Goal: Transaction & Acquisition: Purchase product/service

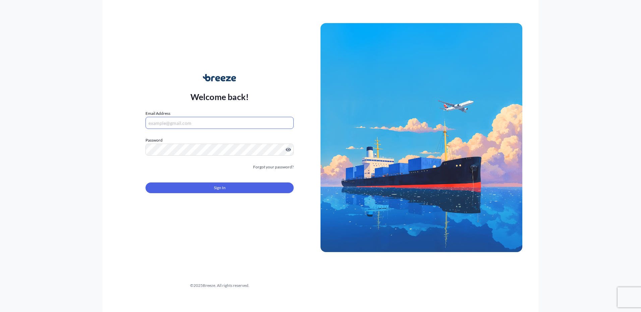
click at [192, 120] on input "Email Address" at bounding box center [219, 123] width 148 height 12
type input "[EMAIL_ADDRESS][DOMAIN_NAME]"
click at [533, 129] on div "Welcome back! Email Address [EMAIL_ADDRESS][DOMAIN_NAME] Password Password is r…" at bounding box center [321, 156] width 436 height 312
click at [191, 53] on div "Welcome back! Email Address [EMAIL_ADDRESS][DOMAIN_NAME] Password Must include:…" at bounding box center [321, 156] width 436 height 312
click at [188, 184] on button "Sign In" at bounding box center [219, 188] width 148 height 11
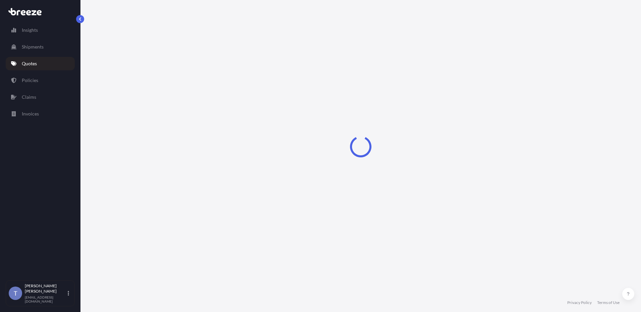
select select "Road"
select select "1"
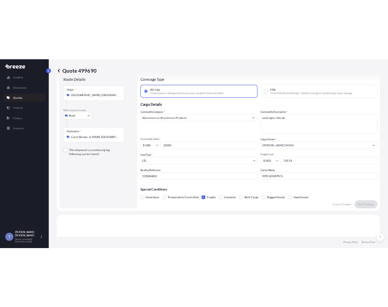
scroll to position [9, 0]
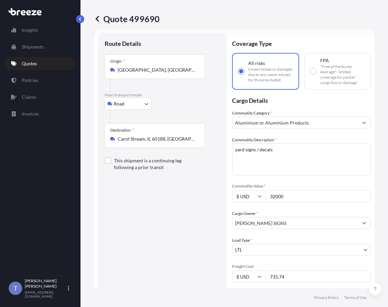
click at [212, 195] on div "Route Details Place of loading Road Road Rail Origin [GEOGRAPHIC_DATA] Main tra…" at bounding box center [162, 219] width 115 height 358
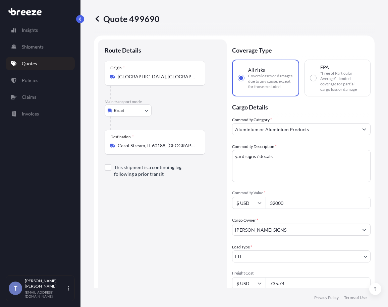
scroll to position [0, 0]
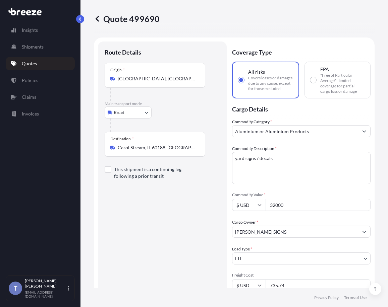
click at [291, 11] on div "Quote 499690" at bounding box center [234, 19] width 280 height 38
click at [283, 193] on div "Commodity Category * Aluminium or Aluminium Products Commodity Description * ya…" at bounding box center [301, 232] width 138 height 226
click at [134, 111] on body "Insights Shipments Quotes Policies Claims Invoices T [PERSON_NAME] [EMAIL_ADDRE…" at bounding box center [194, 153] width 388 height 307
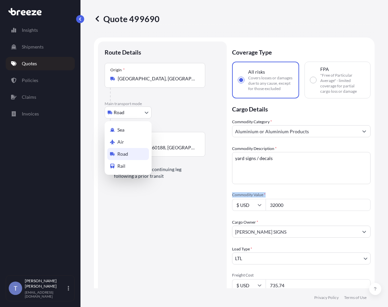
click at [130, 156] on div "Road" at bounding box center [128, 154] width 42 height 12
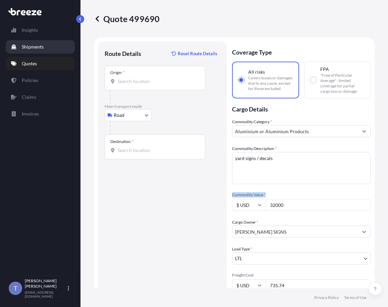
click at [36, 49] on p "Shipments" at bounding box center [33, 47] width 22 height 7
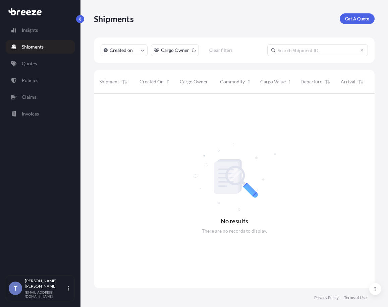
scroll to position [214, 275]
click at [304, 50] on input "text" at bounding box center [317, 50] width 101 height 12
click at [319, 50] on input "text" at bounding box center [317, 50] width 101 height 12
paste input "125286802"
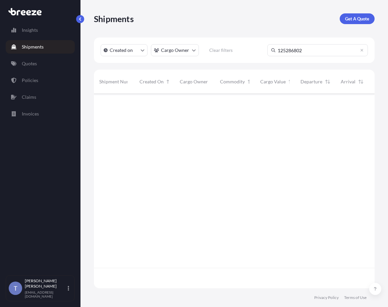
type input "125286802"
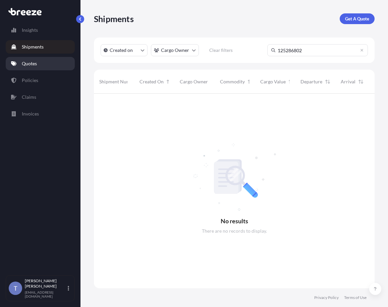
click at [40, 63] on link "Quotes" at bounding box center [40, 63] width 69 height 13
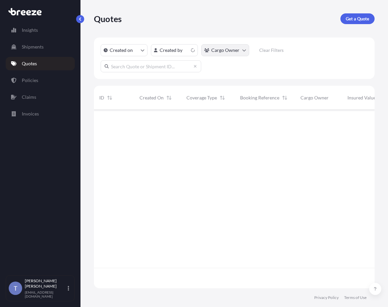
scroll to position [177, 275]
click at [136, 64] on input "text" at bounding box center [151, 66] width 101 height 12
paste input "125286802"
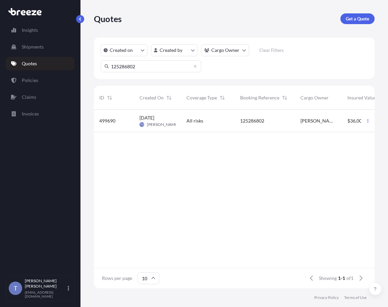
type input "125286802"
click at [212, 123] on div "All risks" at bounding box center [207, 121] width 43 height 7
select select "Road"
select select "1"
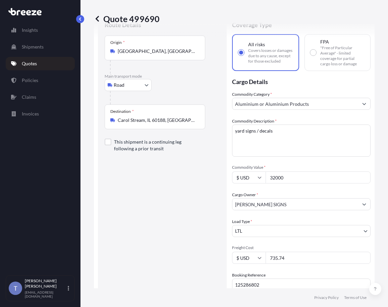
scroll to position [67, 0]
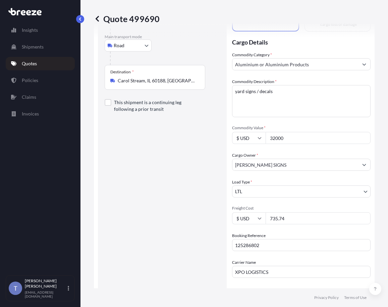
click at [287, 151] on div "Commodity Category * Aluminium or Aluminium Products Commodity Description * ya…" at bounding box center [301, 165] width 138 height 226
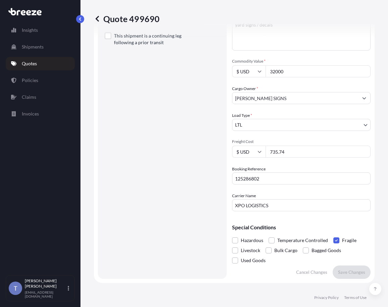
scroll to position [134, 0]
click at [285, 153] on input "735.74" at bounding box center [317, 151] width 105 height 12
paste input "5"
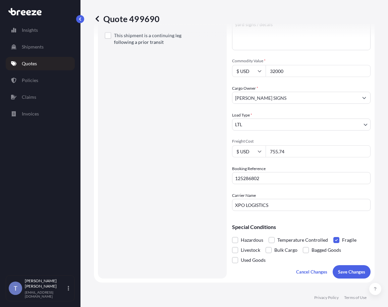
type input "755.74"
click at [290, 168] on div "Booking Reference 125286802" at bounding box center [301, 175] width 138 height 19
click at [284, 193] on div "Commodity Category * Aluminium or Aluminium Products Commodity Description * ya…" at bounding box center [301, 98] width 138 height 226
click at [322, 220] on div "Special Conditions Hazardous Temperature Controlled Fragile Livestock Bulk Carg…" at bounding box center [301, 240] width 138 height 49
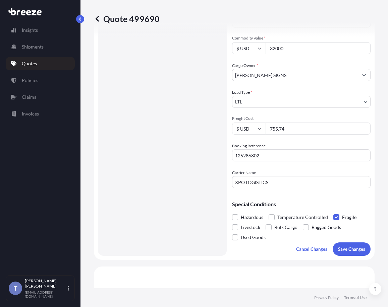
scroll to position [201, 0]
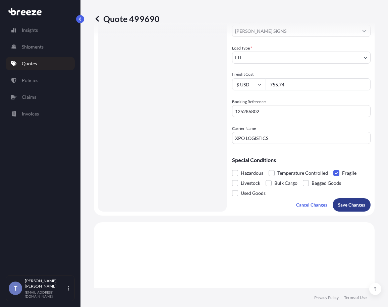
click at [346, 204] on p "Save Changes" at bounding box center [351, 205] width 27 height 7
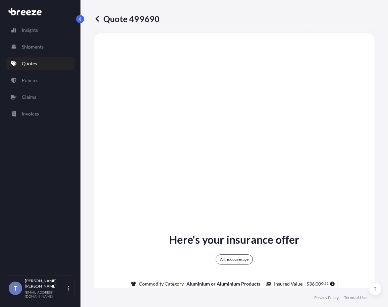
select select "Road"
select select "1"
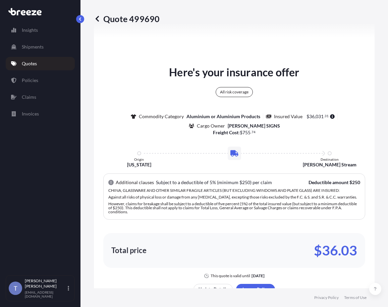
scroll to position [592, 0]
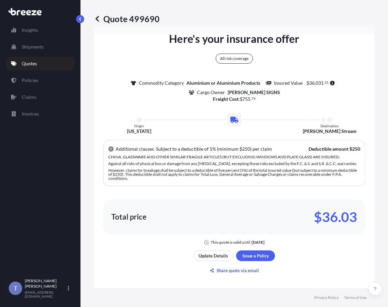
click at [314, 90] on div "Commodity Category Aluminium or Aluminium Products Insured Value $ 36 , 031 . 3…" at bounding box center [234, 88] width 262 height 16
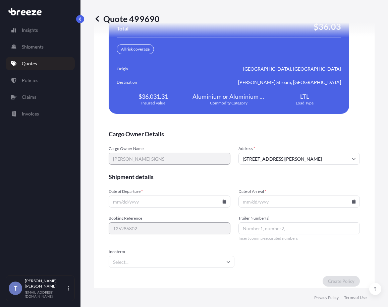
scroll to position [1531, 0]
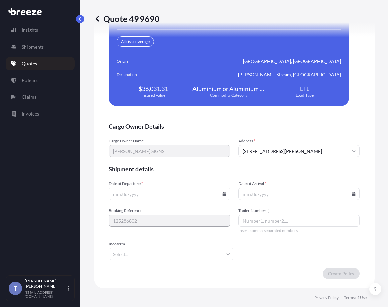
click at [34, 182] on div "Insights Shipments Quotes Policies Claims Invoices" at bounding box center [40, 146] width 69 height 258
click at [190, 209] on span "Booking Reference" at bounding box center [170, 210] width 122 height 5
click at [222, 196] on icon at bounding box center [224, 194] width 4 height 4
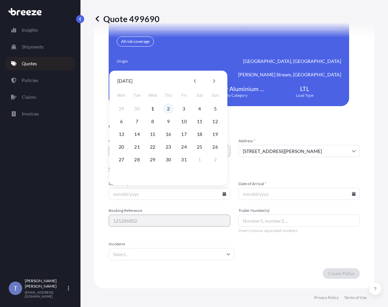
click at [165, 109] on button "2" at bounding box center [168, 109] width 11 height 11
type input "[DATE]"
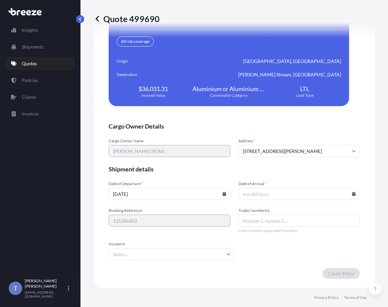
click at [356, 195] on div "We just need a few more details before we issue the policy Cargo Owner Details …" at bounding box center [234, 111] width 280 height 355
click at [347, 196] on input "Date of Arrival *" at bounding box center [299, 194] width 122 height 12
click at [351, 193] on icon at bounding box center [353, 194] width 4 height 4
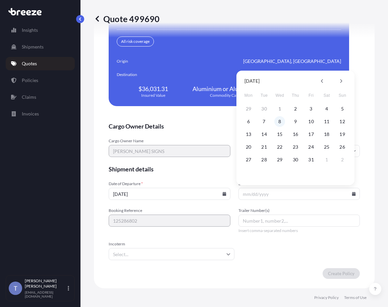
click at [275, 121] on button "8" at bounding box center [279, 121] width 11 height 11
type input "[DATE]"
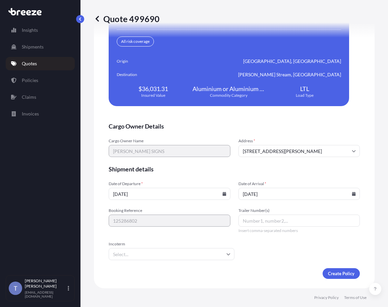
click at [319, 168] on span "Shipment details" at bounding box center [234, 169] width 251 height 8
click at [296, 245] on form "Cargo Owner Details Cargo Owner Name [PERSON_NAME] SIGNS Address * [STREET_ADDR…" at bounding box center [234, 200] width 251 height 157
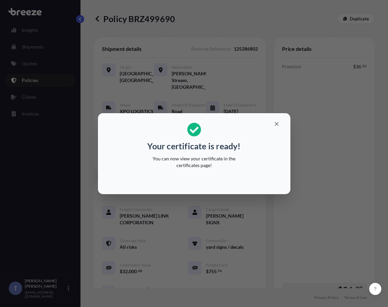
click at [218, 149] on p "Your certificate is ready!" at bounding box center [193, 146] width 93 height 11
click at [276, 122] on icon "button" at bounding box center [276, 124] width 6 height 6
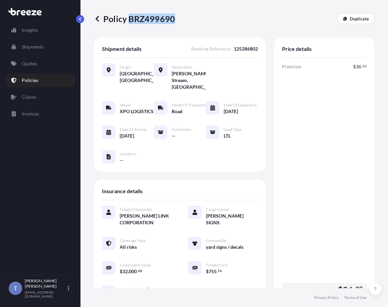
drag, startPoint x: 128, startPoint y: 18, endPoint x: 172, endPoint y: 20, distance: 43.6
click at [172, 20] on p "Policy BRZ499690" at bounding box center [134, 18] width 81 height 11
copy p "BRZ499690"
click at [258, 150] on div "Shipment details Booking Reference : 125286802 Origin [GEOGRAPHIC_DATA], [GEOGR…" at bounding box center [180, 105] width 172 height 134
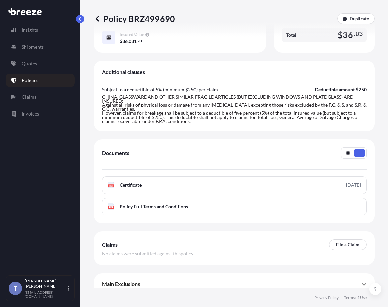
scroll to position [261, 0]
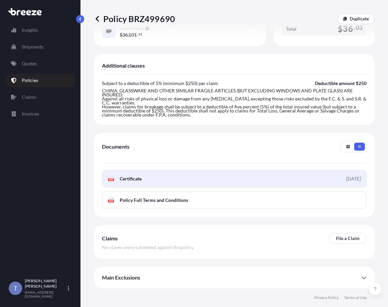
click at [137, 180] on span "Certificate" at bounding box center [131, 179] width 22 height 7
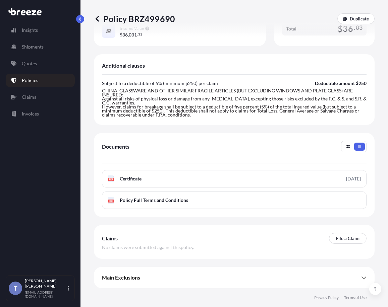
click at [379, 93] on div "Policy BRZ499690 Duplicate Shipment details Booking Reference : 125286802 Origi…" at bounding box center [233, 144] width 307 height 288
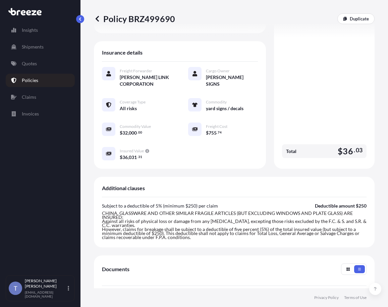
scroll to position [94, 0]
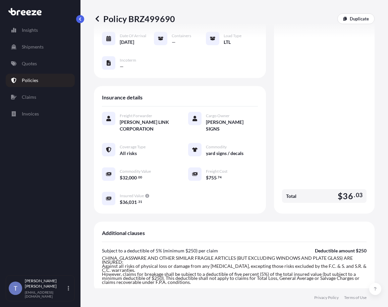
click at [241, 195] on div "Freight Forwarder [PERSON_NAME] LINK CORPORATION Cargo Owner [PERSON_NAME] SIGN…" at bounding box center [180, 159] width 156 height 94
drag, startPoint x: 337, startPoint y: 196, endPoint x: 358, endPoint y: 198, distance: 21.2
click at [358, 198] on div "Total $ 36 . 03" at bounding box center [324, 196] width 84 height 14
copy span "36 . 03"
click at [255, 10] on div "Policy BRZ499690 Duplicate" at bounding box center [234, 19] width 280 height 38
